Goal: Find specific page/section: Find specific page/section

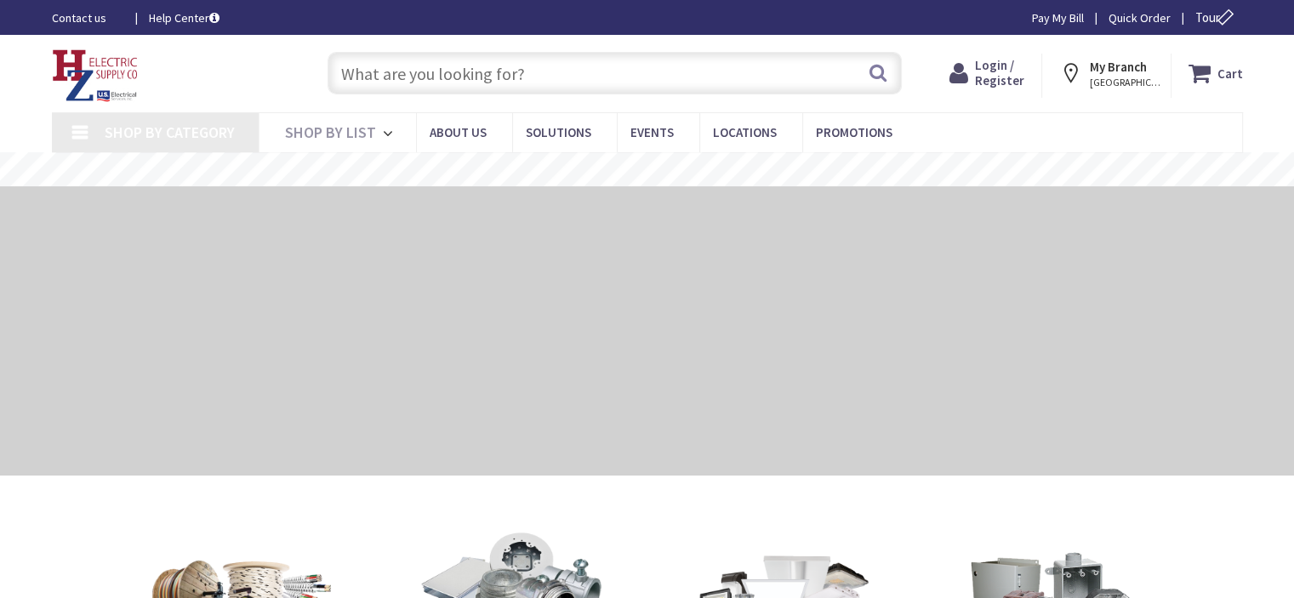
click at [578, 73] on input "text" at bounding box center [615, 73] width 574 height 43
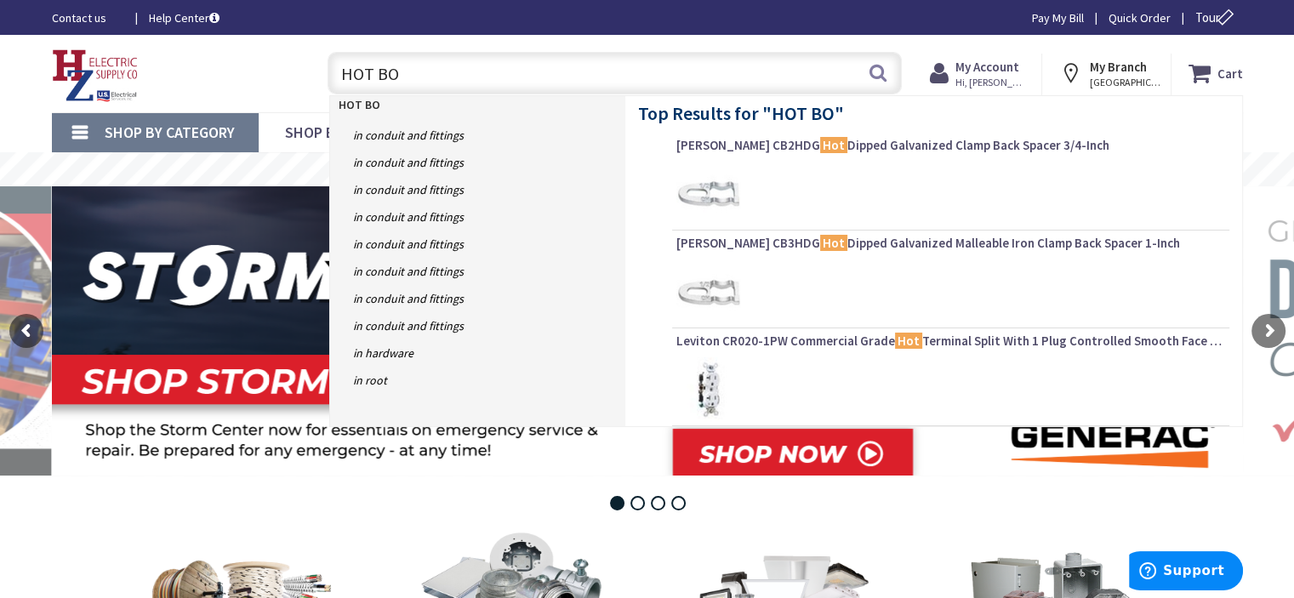
type input "HOT BOX"
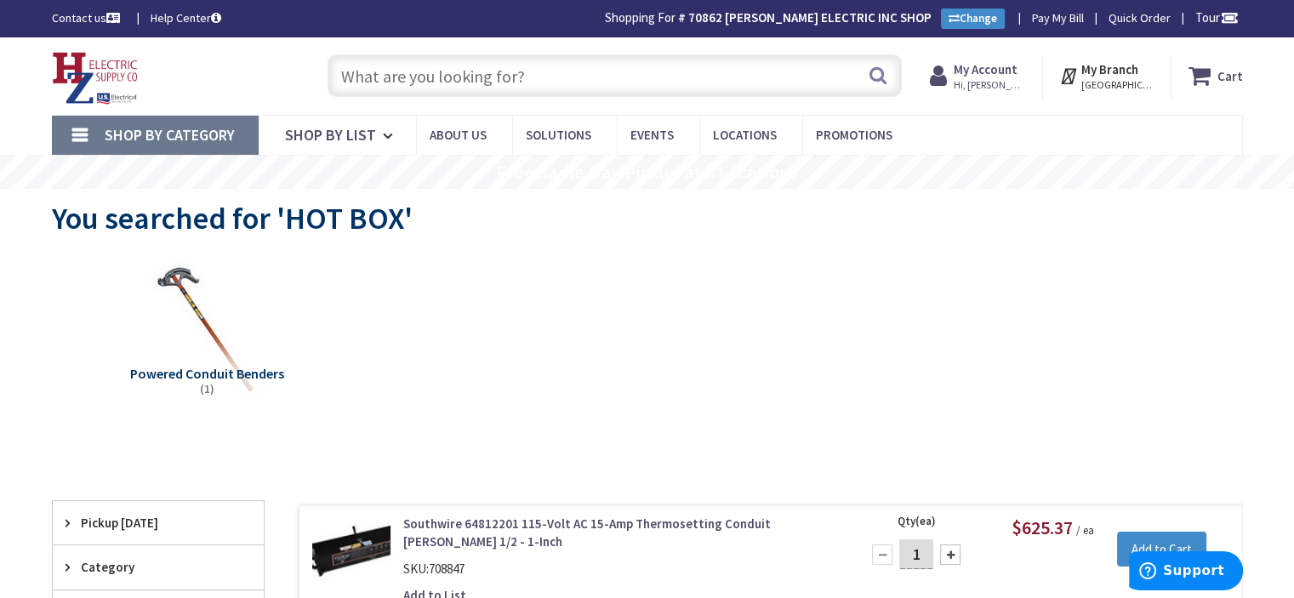
click at [566, 68] on input "text" at bounding box center [615, 75] width 574 height 43
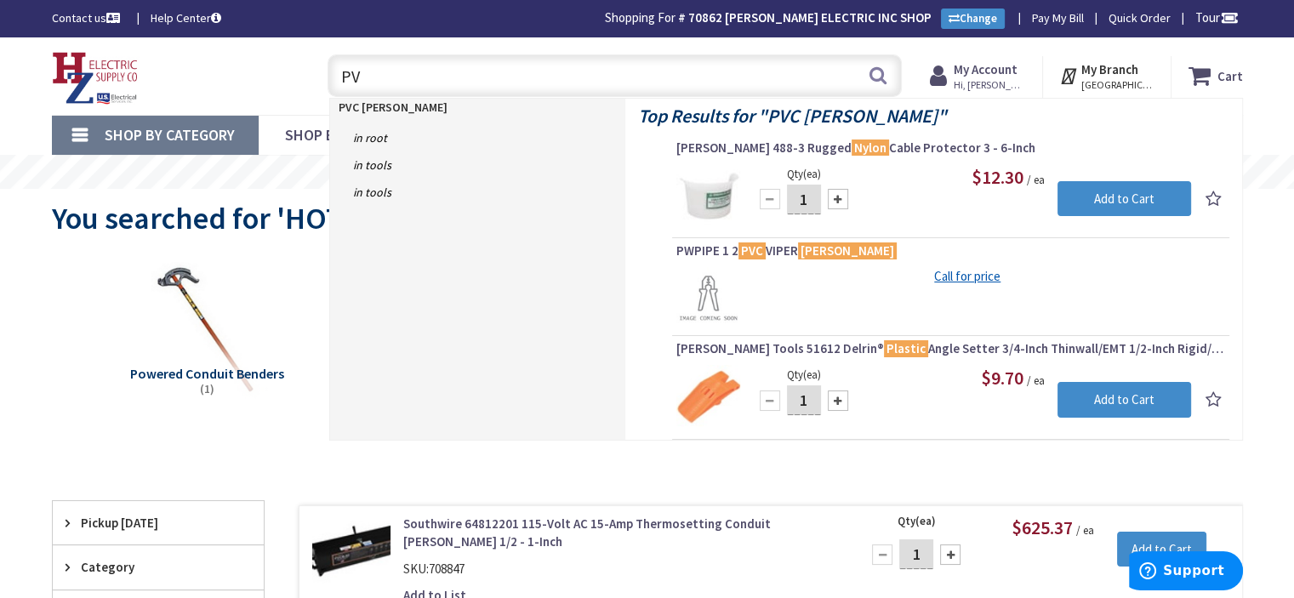
type input "P"
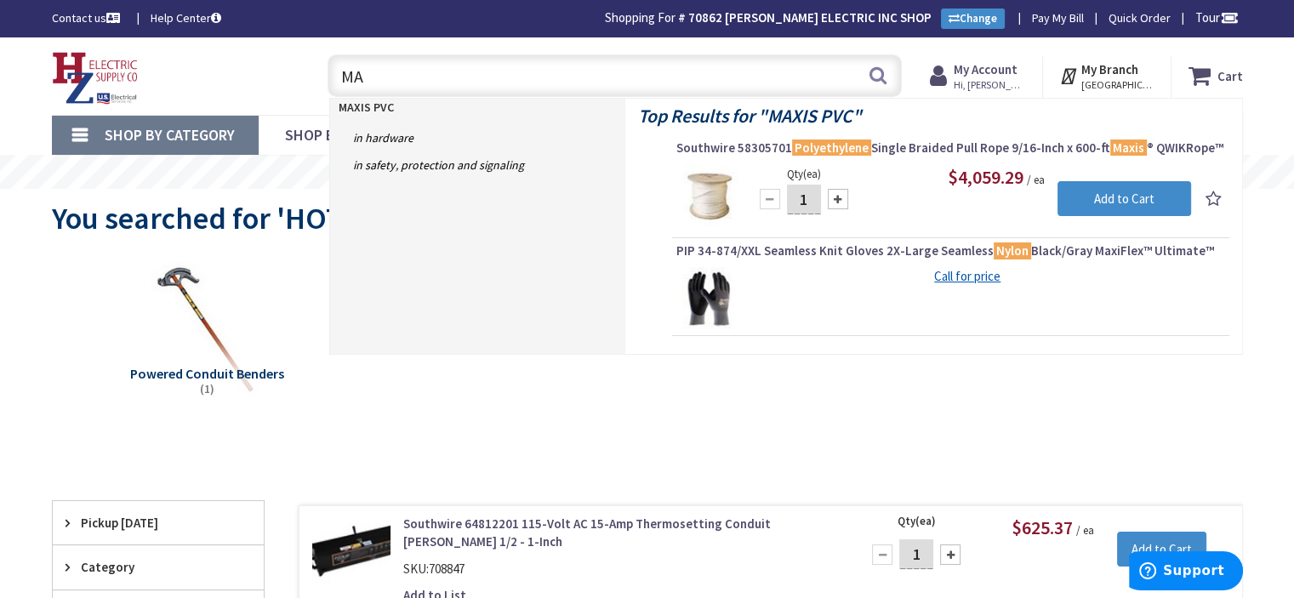
type input "M"
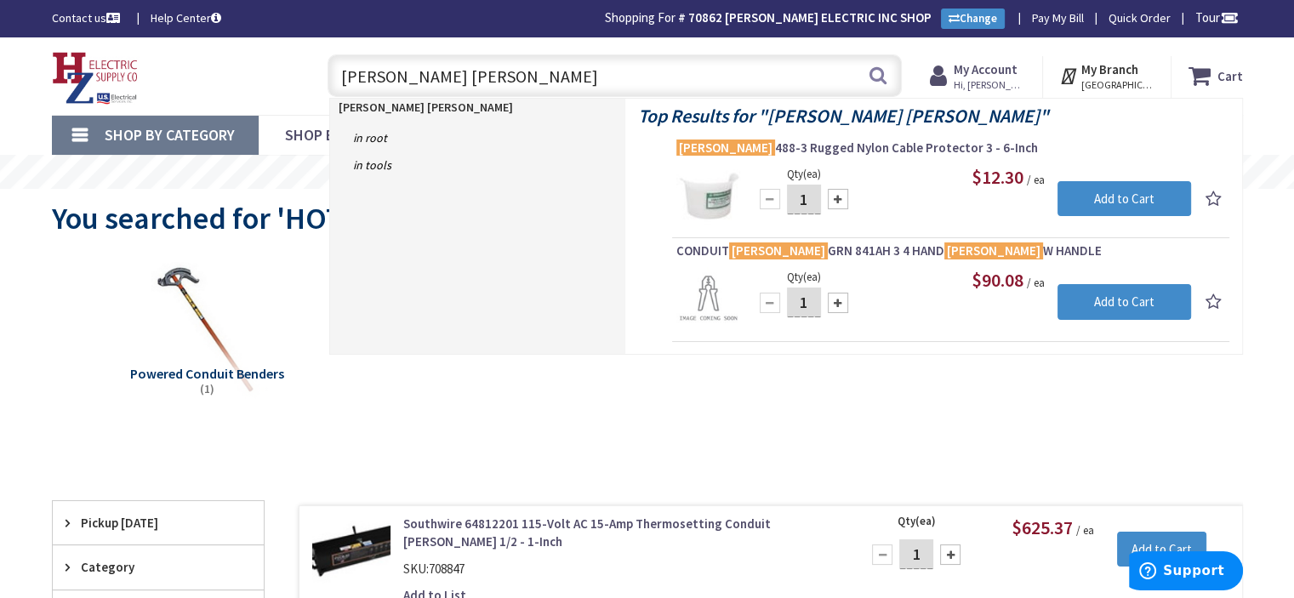
type input "GREENLEE BENDER"
click at [527, 76] on input "GREENLEE BENDER" at bounding box center [615, 75] width 574 height 43
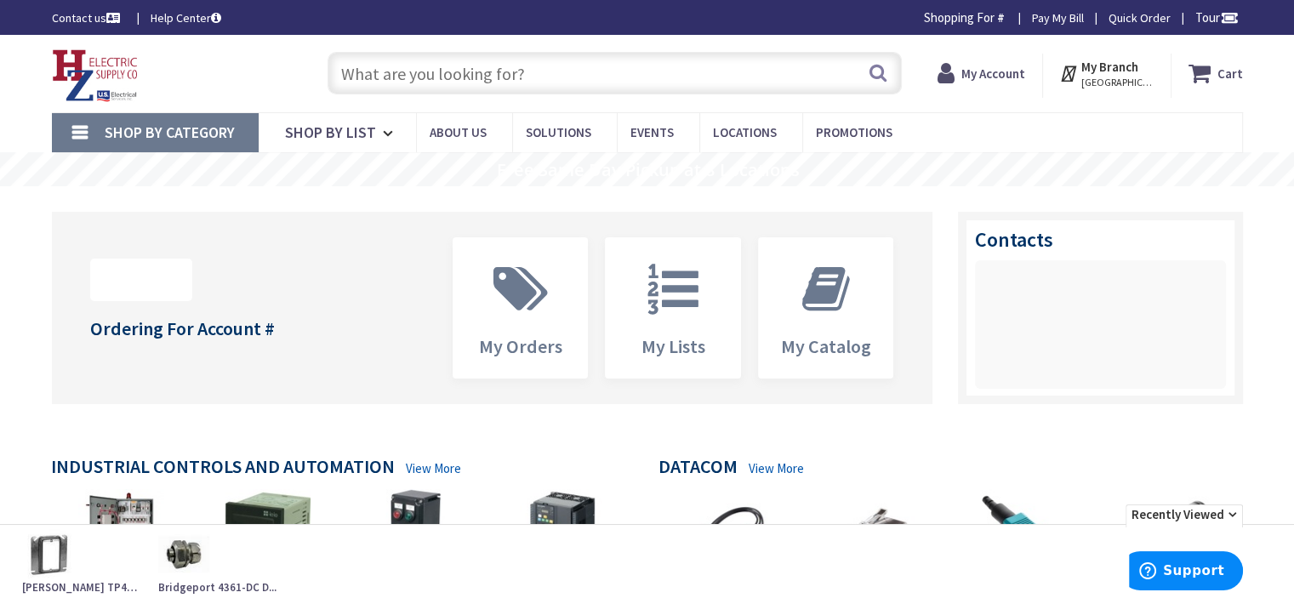
click at [581, 73] on input "text" at bounding box center [615, 73] width 574 height 43
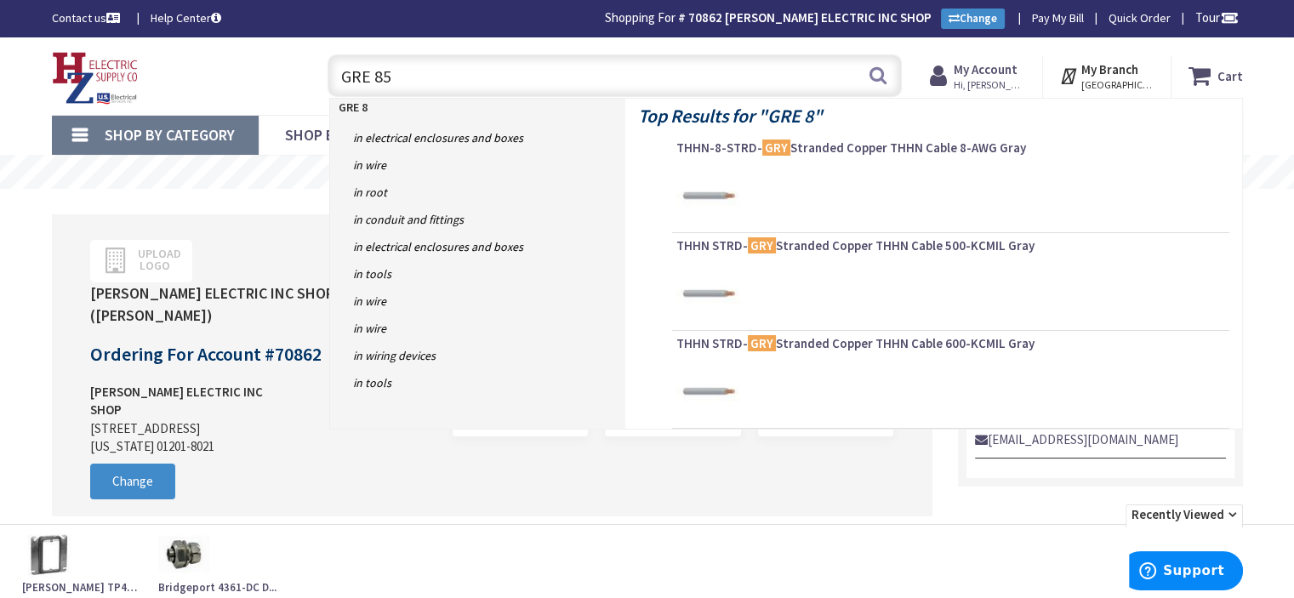
type input "GRE 851"
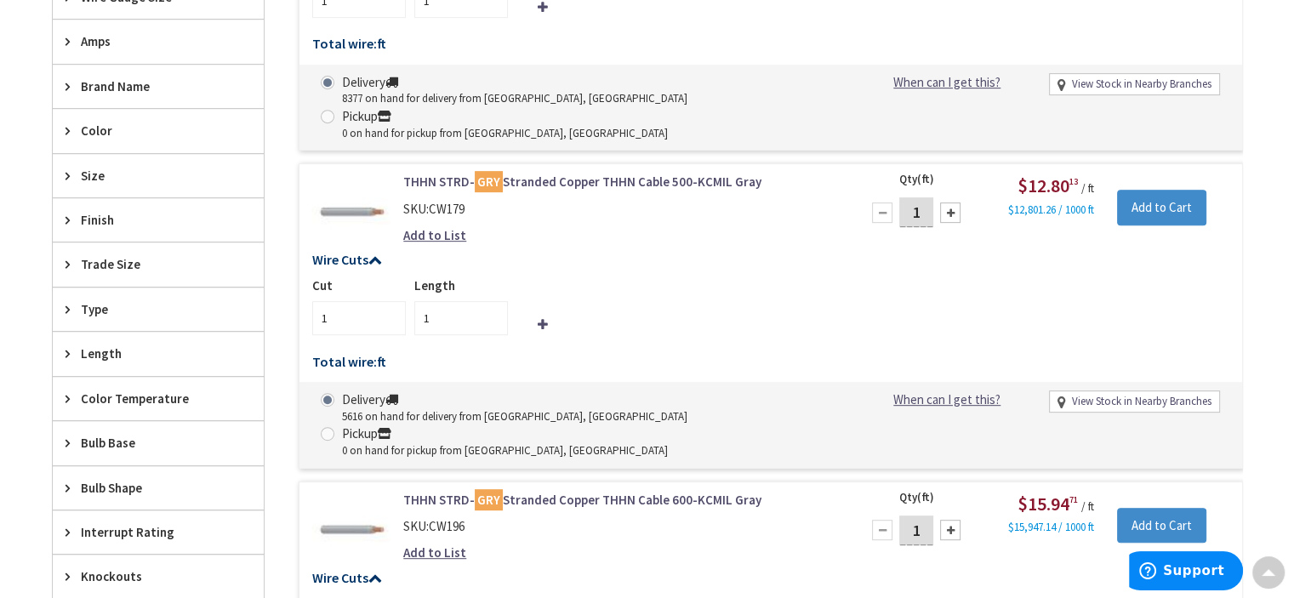
scroll to position [681, 0]
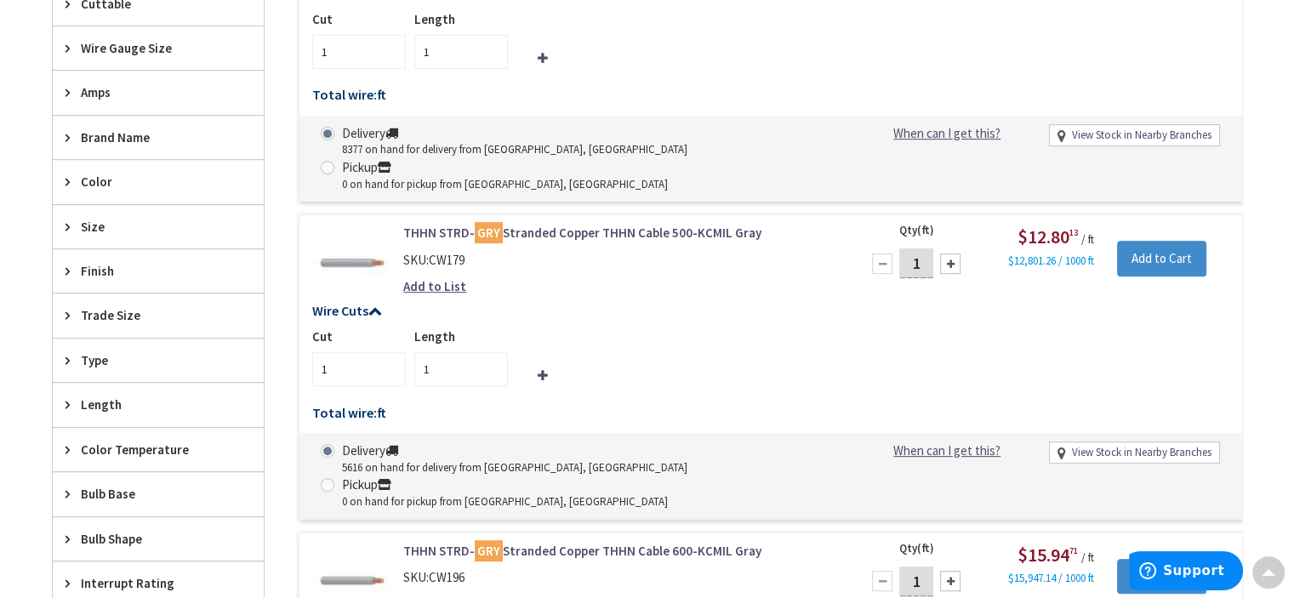
click at [99, 137] on span "Brand Name" at bounding box center [150, 137] width 139 height 18
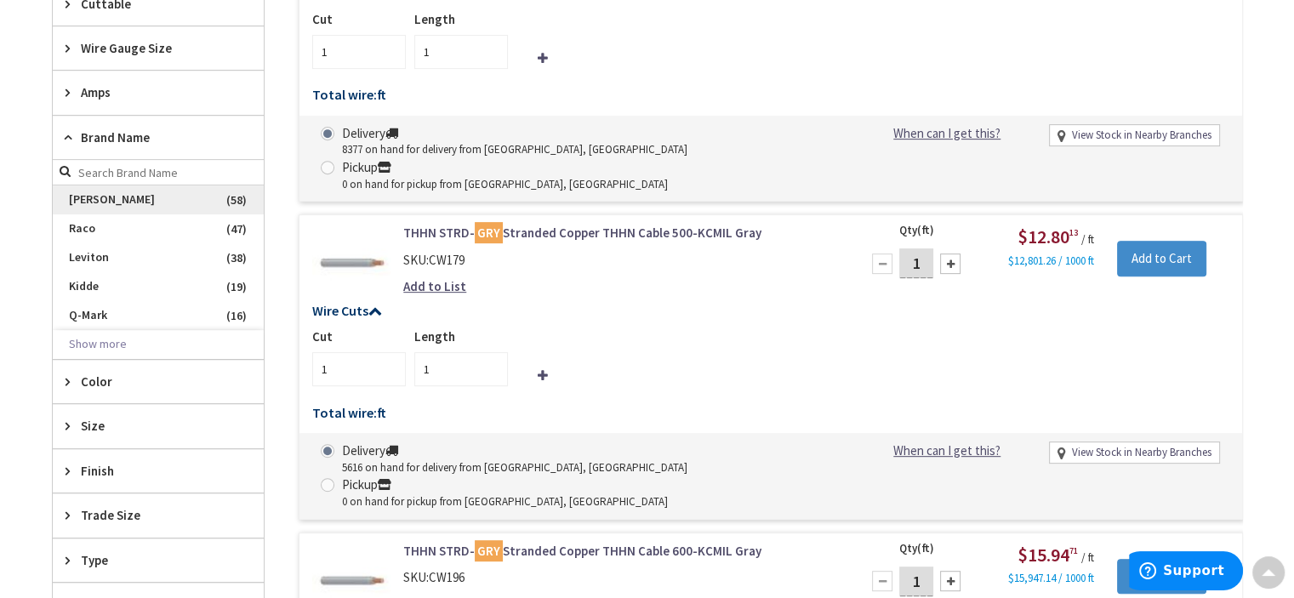
click at [82, 198] on span "[PERSON_NAME]" at bounding box center [158, 199] width 211 height 29
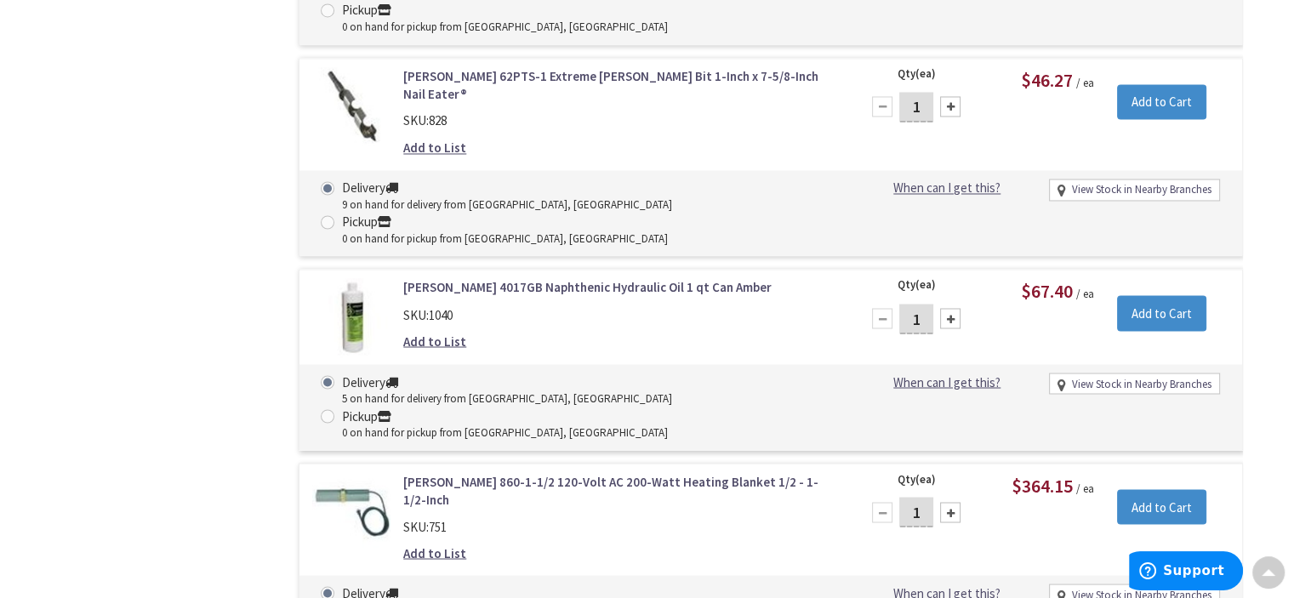
scroll to position [2311, 0]
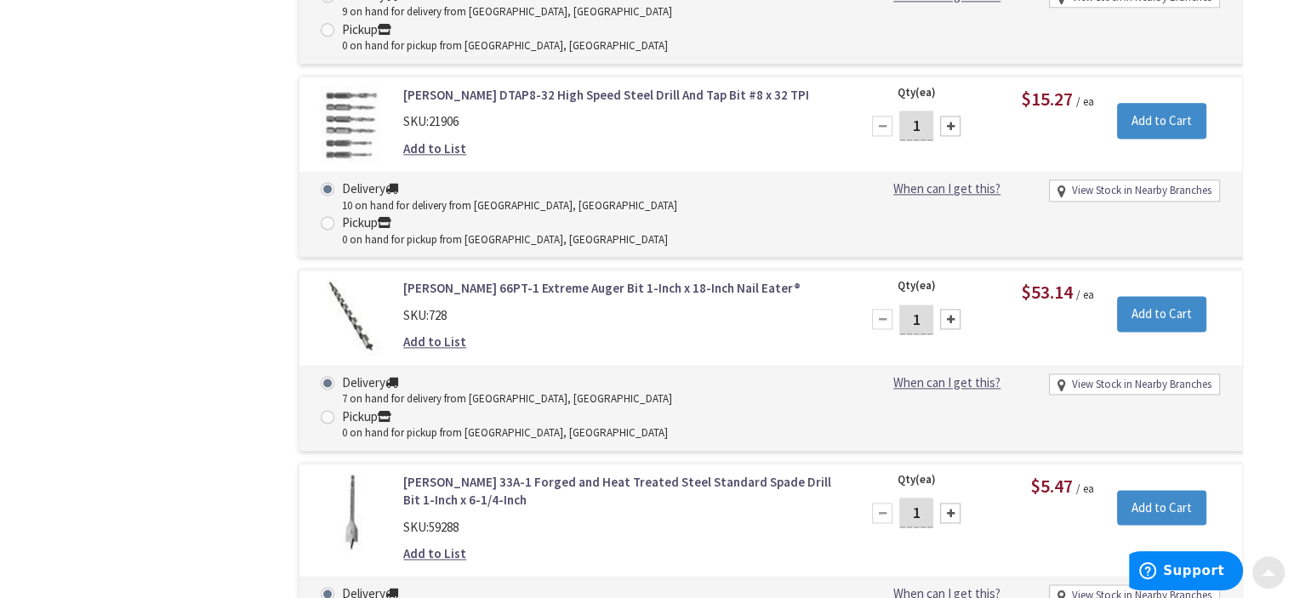
click at [1268, 573] on span at bounding box center [1269, 569] width 14 height 14
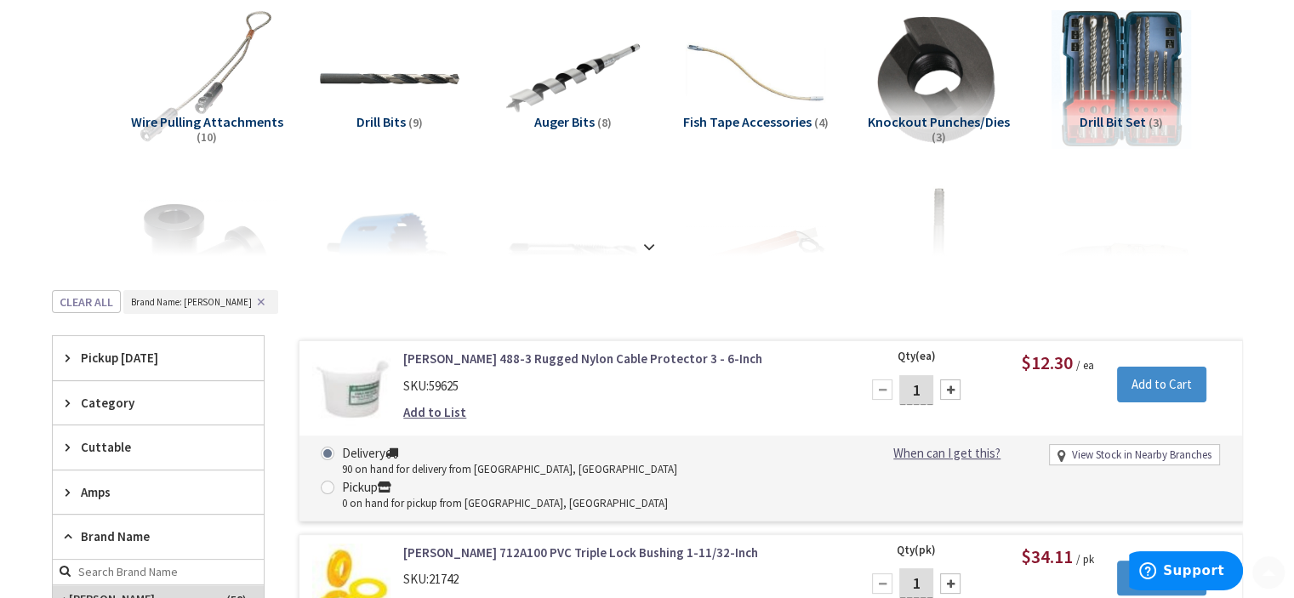
scroll to position [255, 0]
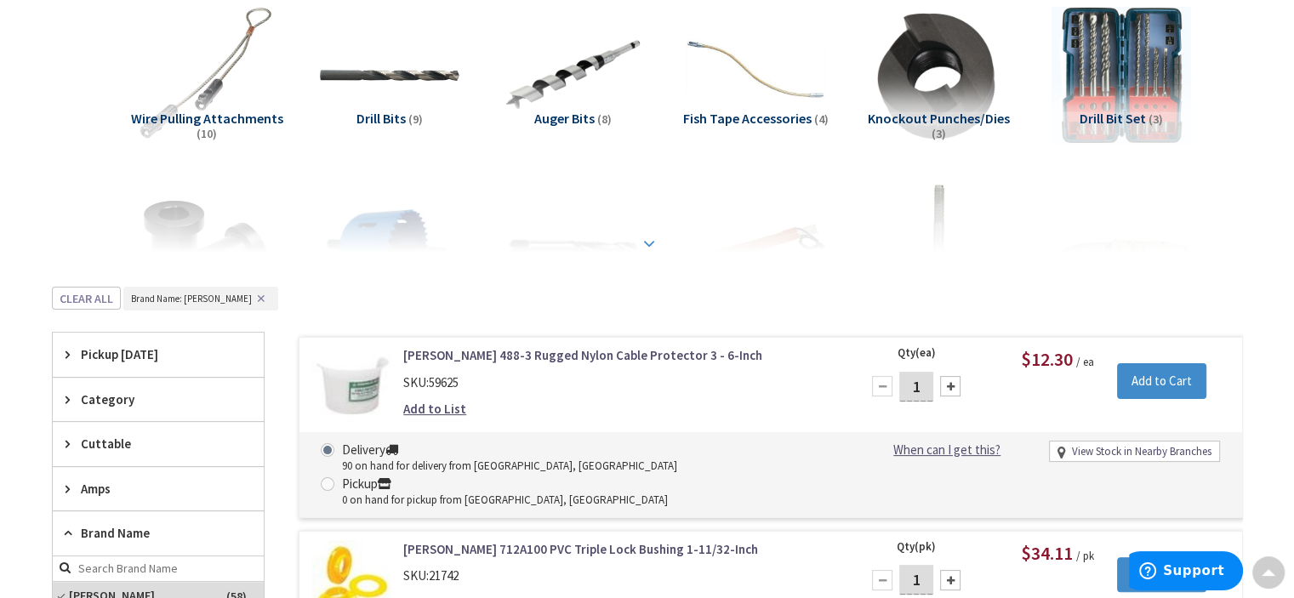
click at [642, 237] on strong at bounding box center [649, 243] width 20 height 19
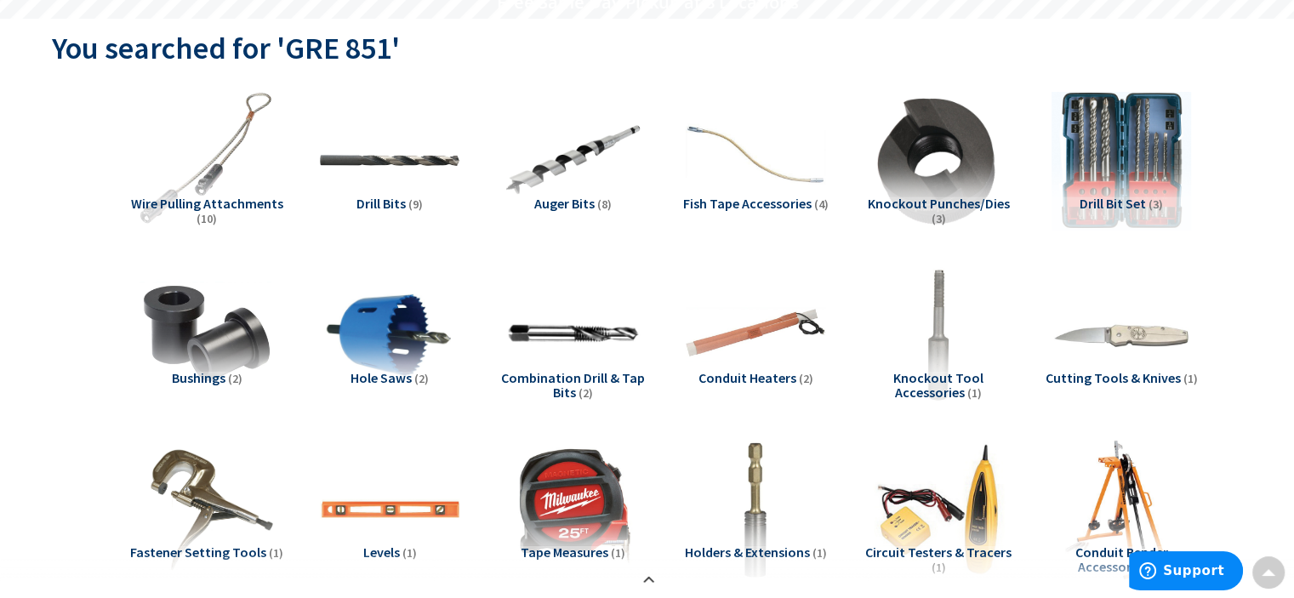
scroll to position [0, 0]
